Goal: Information Seeking & Learning: Learn about a topic

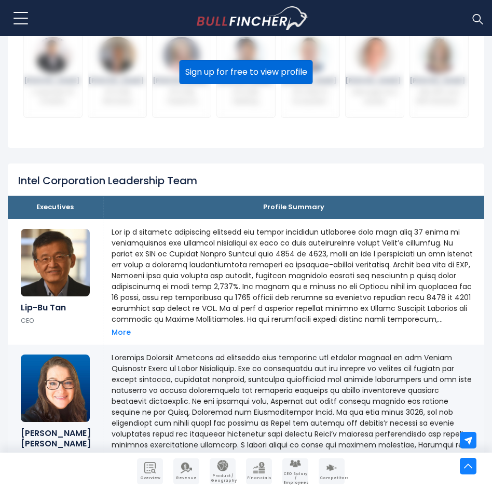
scroll to position [675, 0]
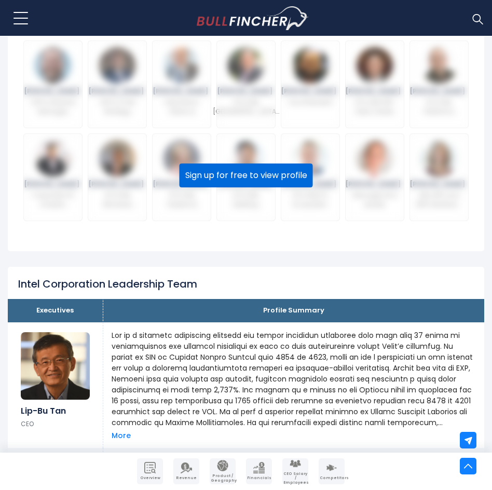
click at [231, 188] on button "Sign up for free to view profile" at bounding box center [246, 176] width 133 height 24
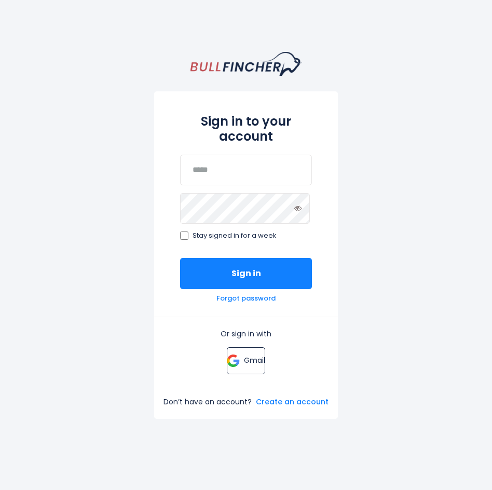
click at [234, 352] on link "Gmail" at bounding box center [246, 360] width 39 height 27
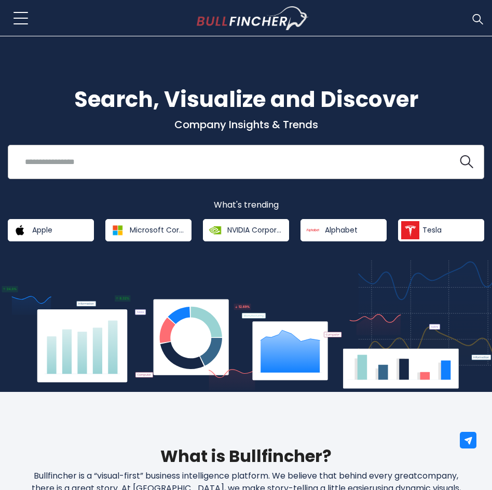
click at [193, 168] on input "search" at bounding box center [233, 161] width 429 height 19
click at [460, 155] on button at bounding box center [467, 162] width 14 height 14
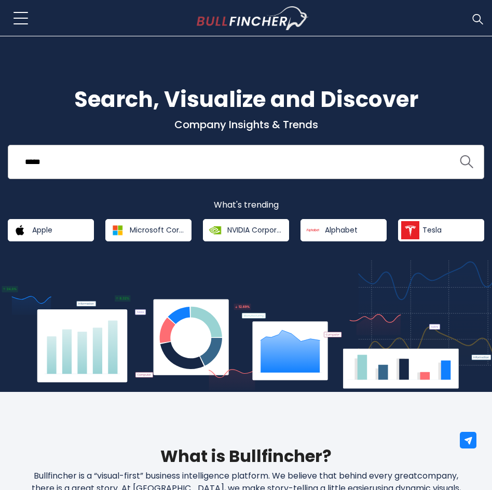
click at [469, 158] on img "search icon" at bounding box center [467, 162] width 14 height 14
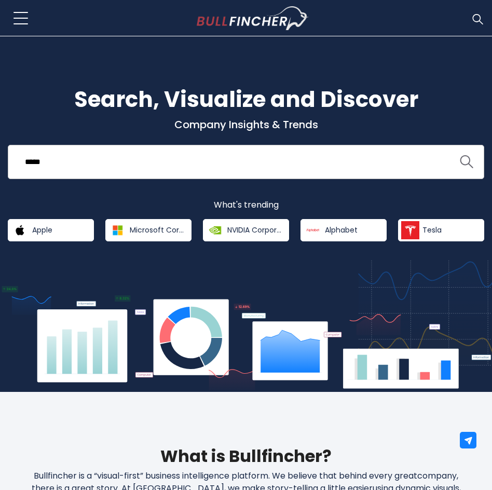
click at [461, 156] on img "search icon" at bounding box center [467, 162] width 14 height 14
click at [27, 160] on input "*****" at bounding box center [233, 161] width 429 height 19
type input "*****"
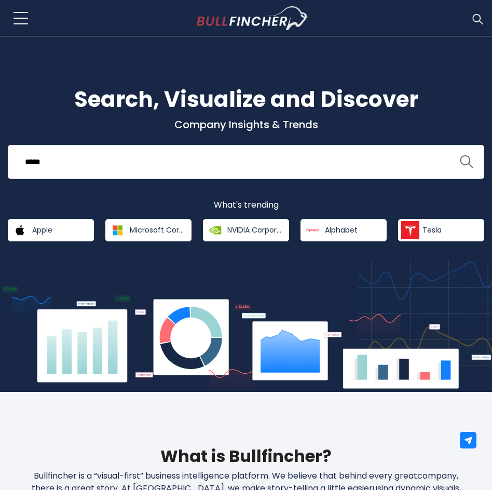
click at [464, 155] on img "search icon" at bounding box center [467, 162] width 14 height 14
click at [447, 153] on form "*****" at bounding box center [246, 161] width 455 height 19
click at [29, 23] on button at bounding box center [21, 18] width 26 height 26
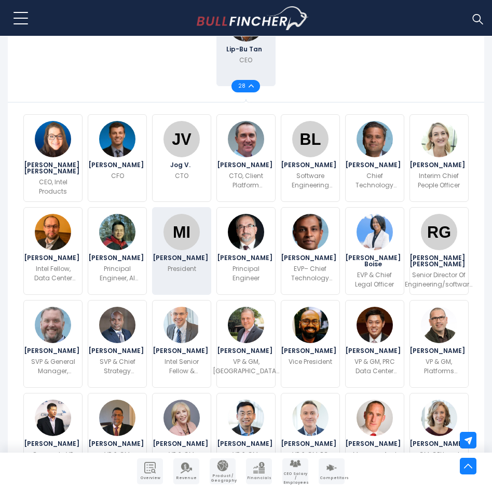
scroll to position [571, 0]
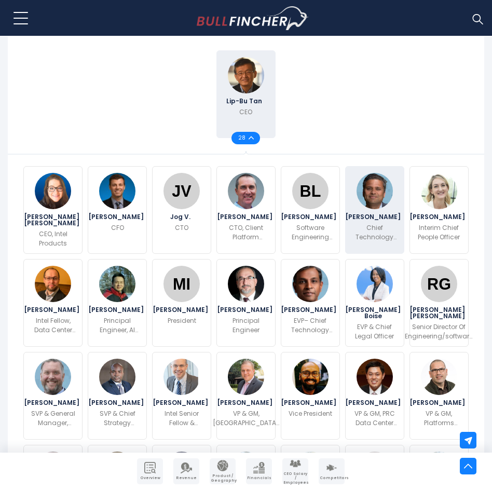
click at [383, 219] on span "[PERSON_NAME]" at bounding box center [374, 217] width 59 height 6
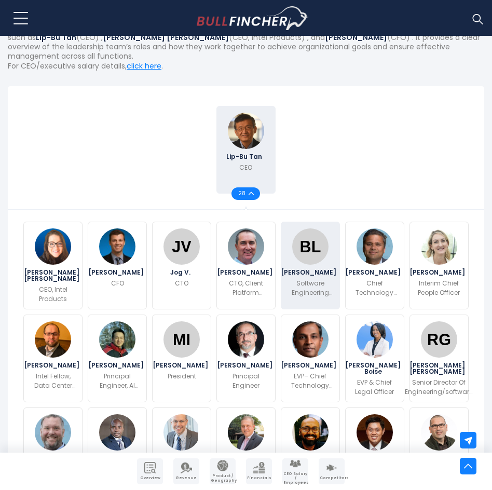
scroll to position [360, 0]
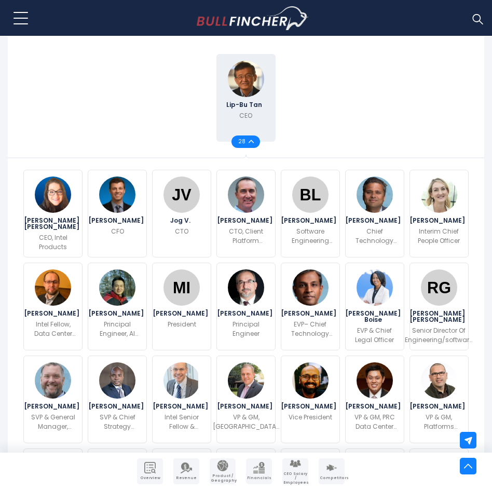
click at [257, 142] on div "28" at bounding box center [246, 142] width 29 height 12
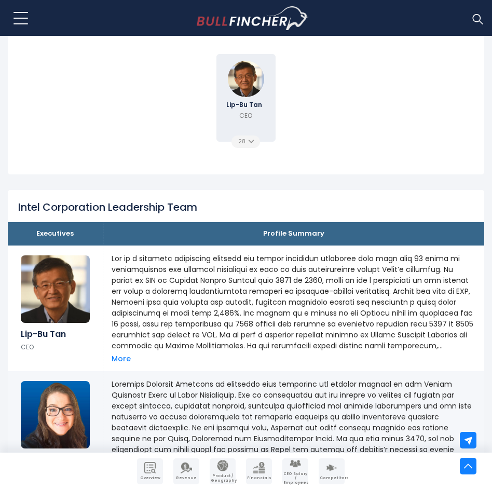
click at [257, 142] on div "28" at bounding box center [246, 142] width 29 height 12
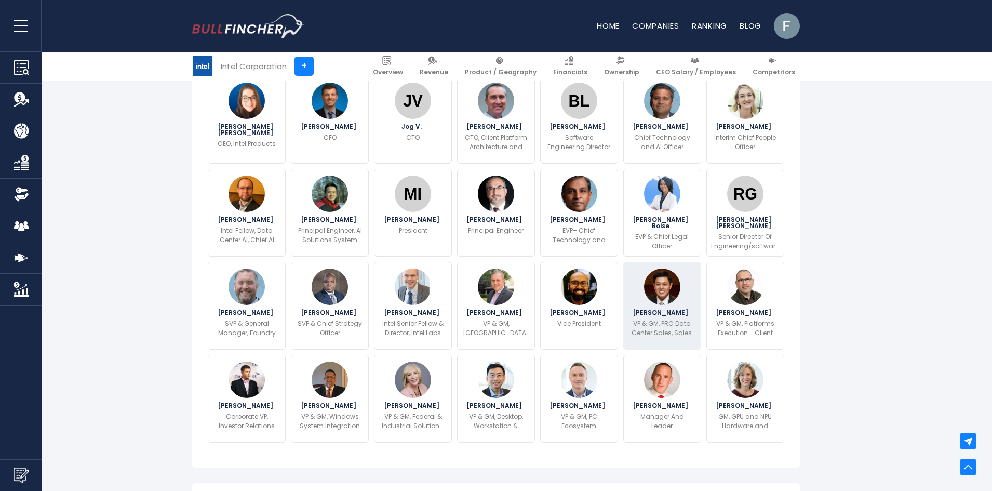
scroll to position [308, 0]
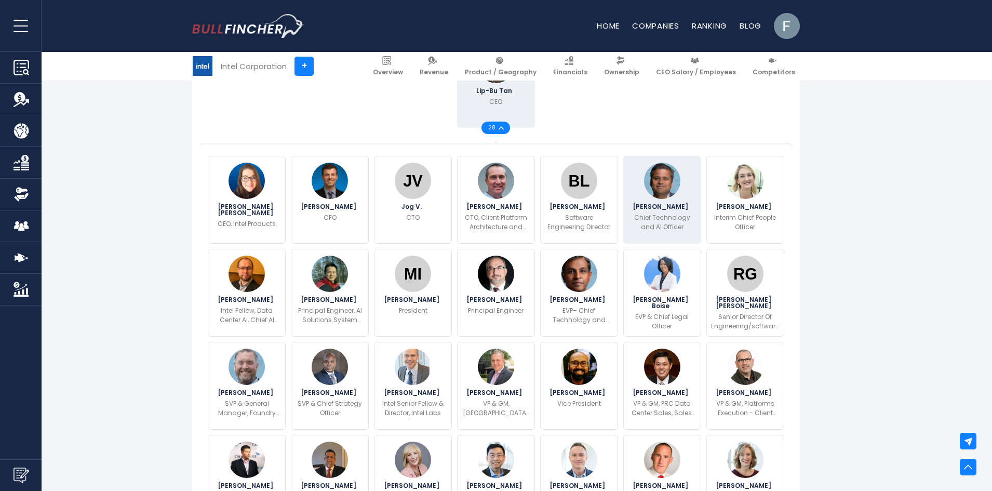
click at [492, 208] on div "[PERSON_NAME] Chief Technology and AI Officer" at bounding box center [662, 200] width 78 height 88
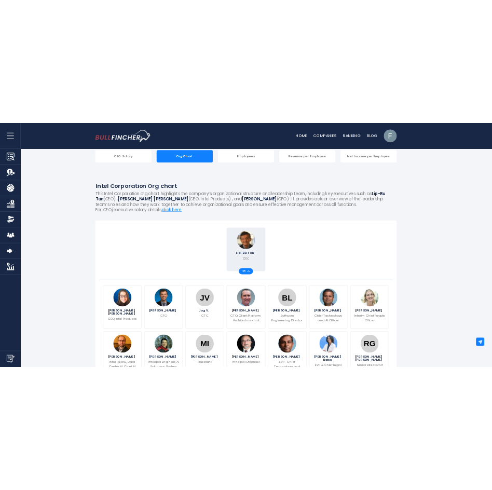
scroll to position [103, 0]
